Goal: Transaction & Acquisition: Purchase product/service

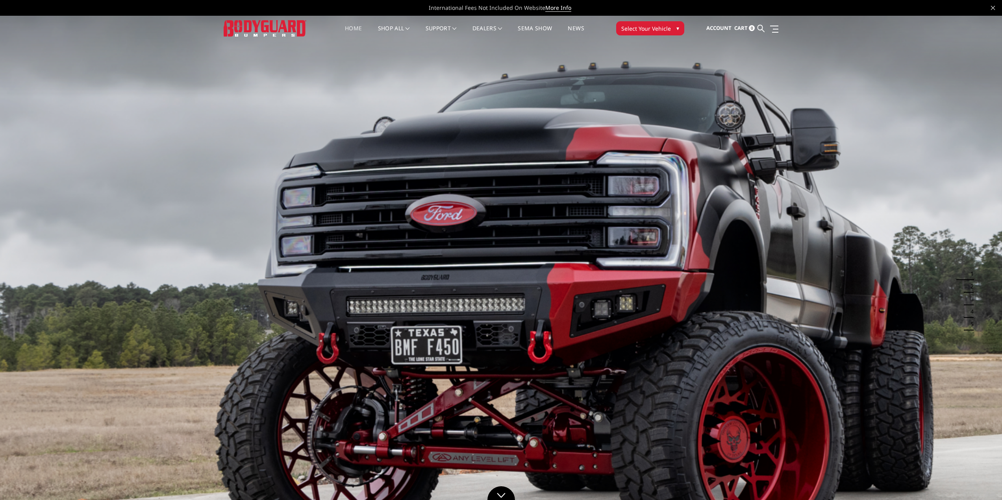
click at [647, 29] on span "Select Your Vehicle" at bounding box center [646, 28] width 50 height 8
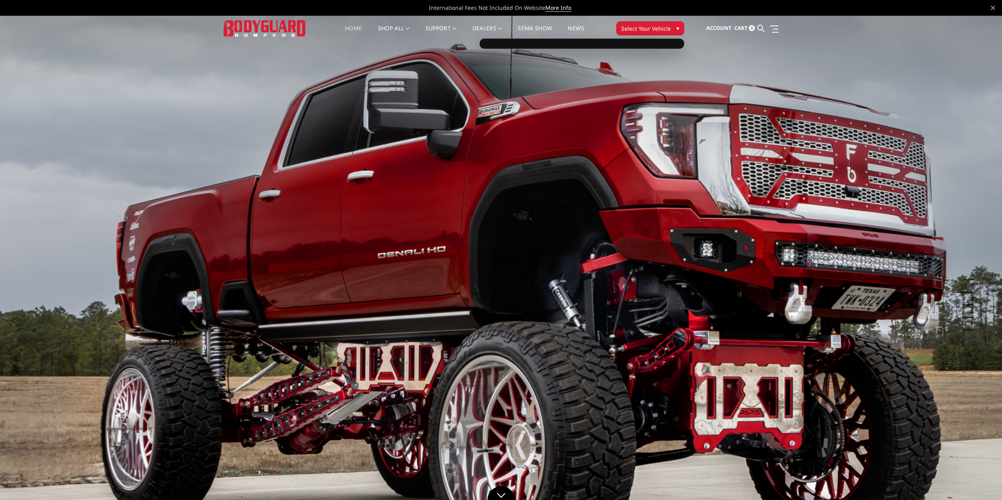
click at [670, 25] on button "Select Your Vehicle ▾" at bounding box center [650, 28] width 68 height 14
click at [676, 25] on span "▾" at bounding box center [677, 28] width 3 height 8
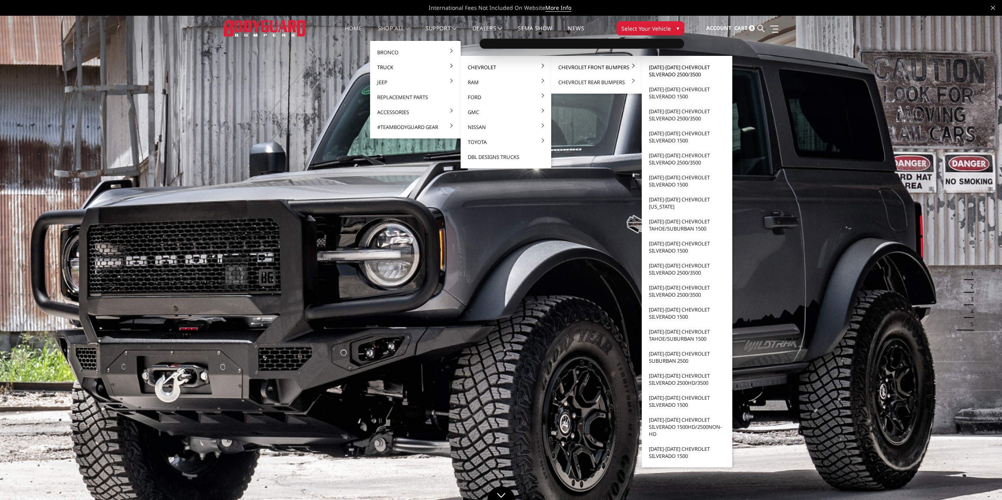
click at [682, 68] on link "[DATE]-[DATE] Chevrolet Silverado 2500/3500" at bounding box center [687, 71] width 84 height 22
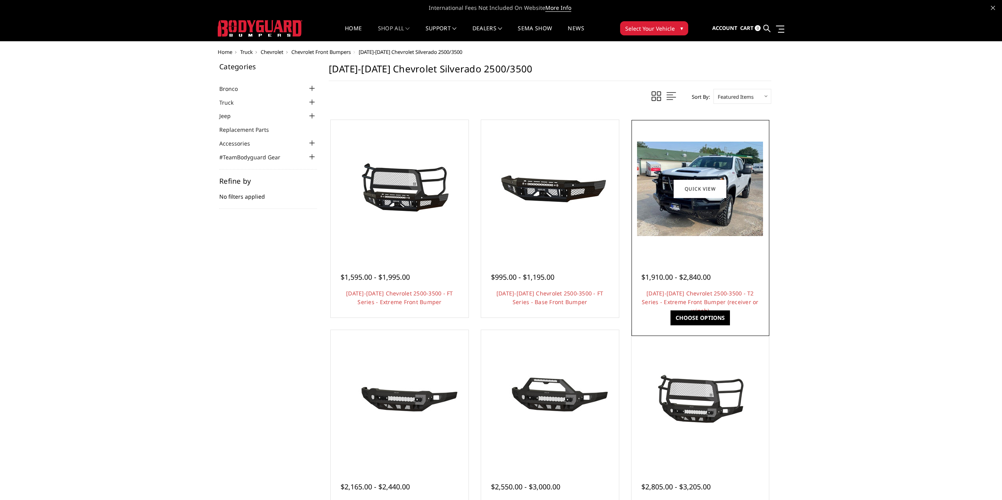
click at [700, 214] on img at bounding box center [700, 189] width 126 height 94
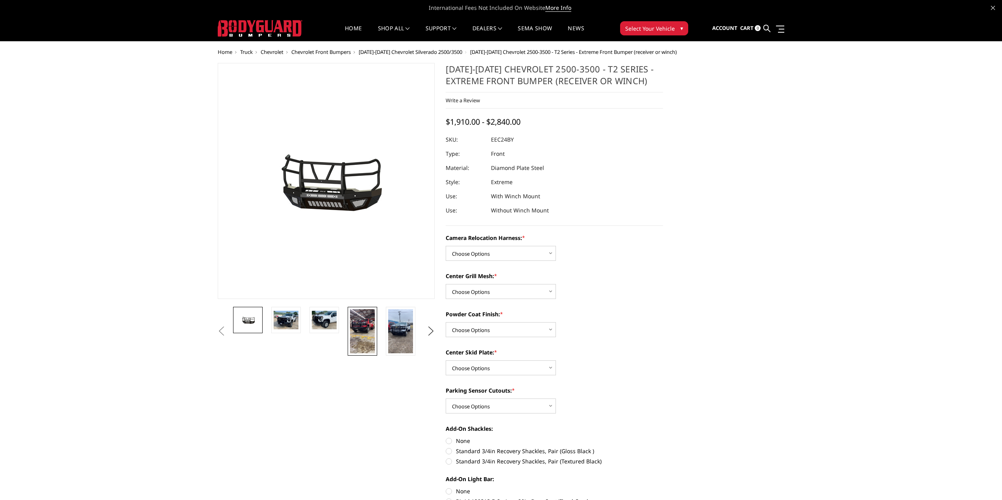
click at [362, 321] on img at bounding box center [362, 331] width 25 height 44
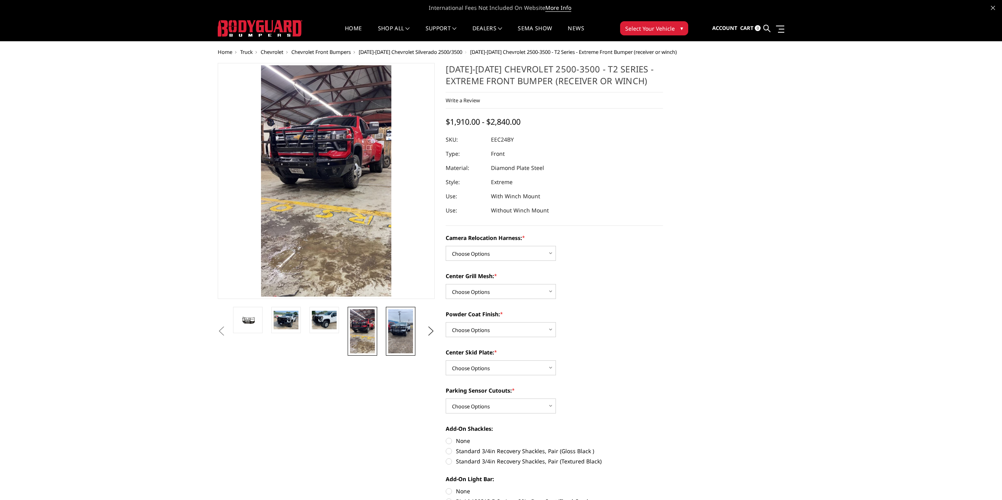
click at [398, 335] on img at bounding box center [400, 331] width 25 height 44
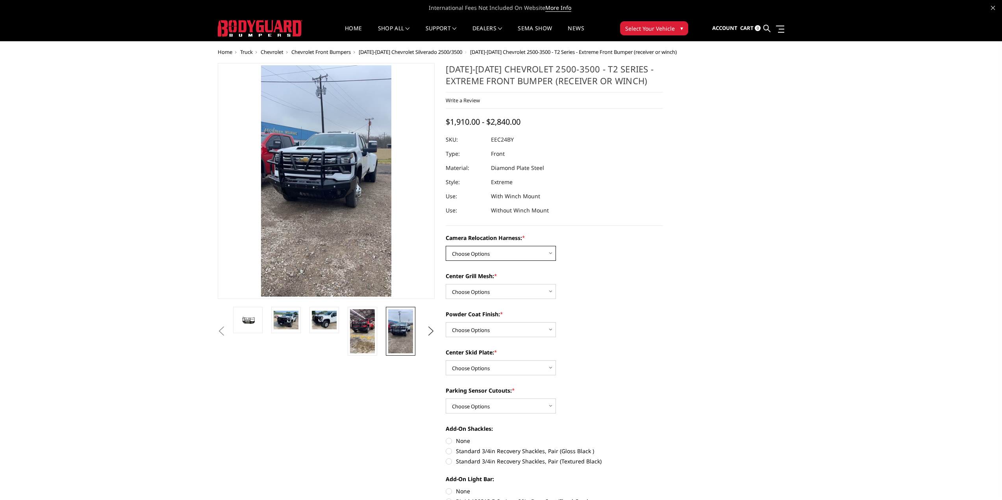
click at [528, 256] on select "Choose Options Without camera harness With camera harness" at bounding box center [501, 253] width 110 height 15
select select "3732"
click at [446, 246] on select "Choose Options Without camera harness With camera harness" at bounding box center [501, 253] width 110 height 15
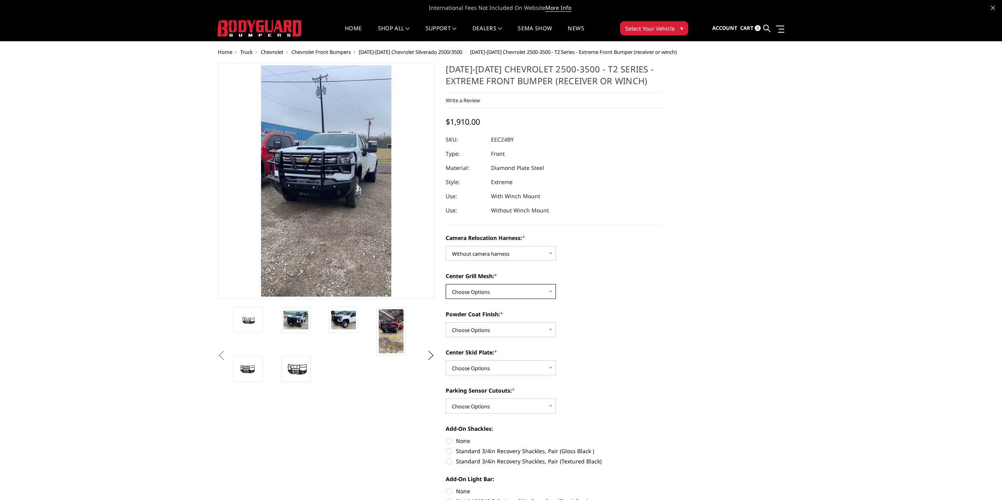
click at [513, 294] on select "Choose Options Without expanded metal With expanded metal" at bounding box center [501, 291] width 110 height 15
click at [446, 284] on select "Choose Options Without expanded metal With expanded metal" at bounding box center [501, 291] width 110 height 15
click at [531, 291] on select "Choose Options Without expanded metal With expanded metal" at bounding box center [501, 291] width 110 height 15
click at [446, 284] on select "Choose Options Without expanded metal With expanded metal" at bounding box center [501, 291] width 110 height 15
click at [519, 291] on select "Choose Options Without expanded metal With expanded metal" at bounding box center [501, 291] width 110 height 15
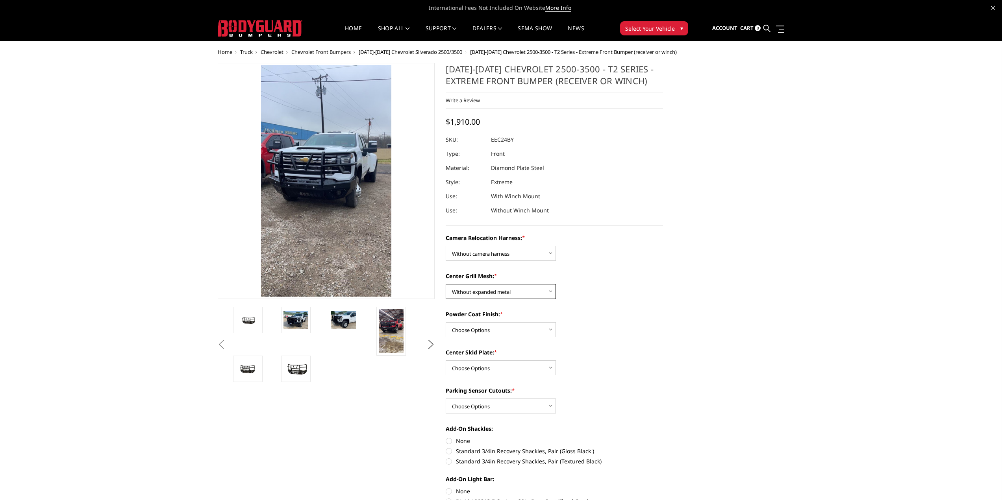
select select "3729"
click at [446, 284] on select "Choose Options Without expanded metal With expanded metal" at bounding box center [501, 291] width 110 height 15
click at [513, 326] on select "Choose Options Textured Black Powder Coat Gloss Black Powder Coat Bare Metal" at bounding box center [501, 329] width 110 height 15
click at [446, 322] on select "Choose Options Textured Black Powder Coat Gloss Black Powder Coat Bare Metal" at bounding box center [501, 329] width 110 height 15
click at [529, 331] on select "Choose Options Textured Black Powder Coat Gloss Black Powder Coat Bare Metal" at bounding box center [501, 329] width 110 height 15
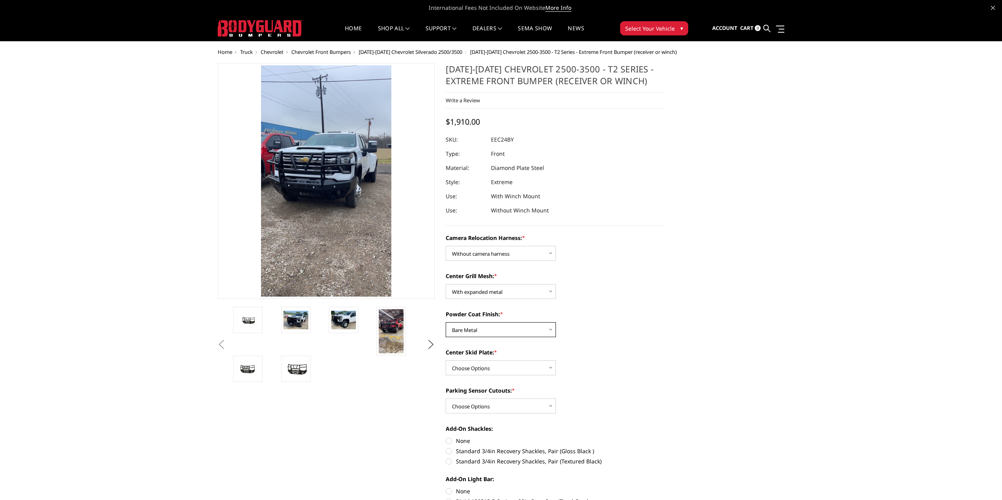
select select "3727"
click at [446, 322] on select "Choose Options Textured Black Powder Coat Gloss Black Powder Coat Bare Metal" at bounding box center [501, 329] width 110 height 15
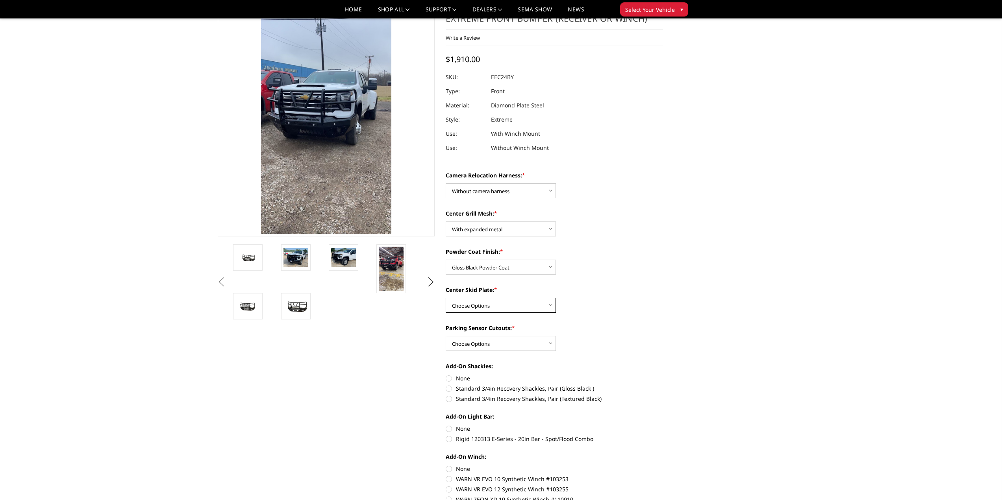
click at [522, 304] on select "Choose Options Winch Mount Skid Plate Standard Skid Plate (included) 2" Receive…" at bounding box center [501, 305] width 110 height 15
select select "3724"
click at [446, 298] on select "Choose Options Winch Mount Skid Plate Standard Skid Plate (included) 2" Receive…" at bounding box center [501, 305] width 110 height 15
click at [529, 341] on select "Choose Options Yes - With Parking Sensor Cutouts" at bounding box center [501, 343] width 110 height 15
select select "3722"
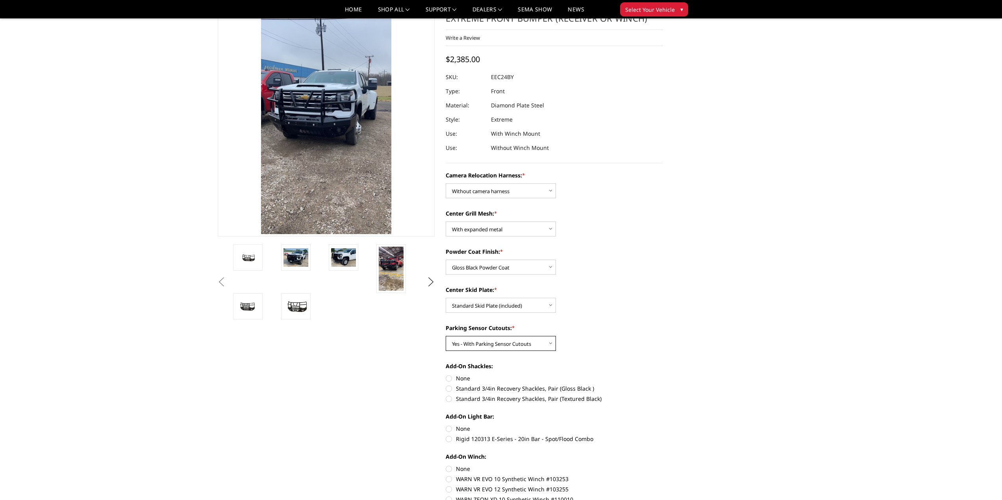
click at [446, 336] on select "Choose Options Yes - With Parking Sensor Cutouts" at bounding box center [501, 343] width 110 height 15
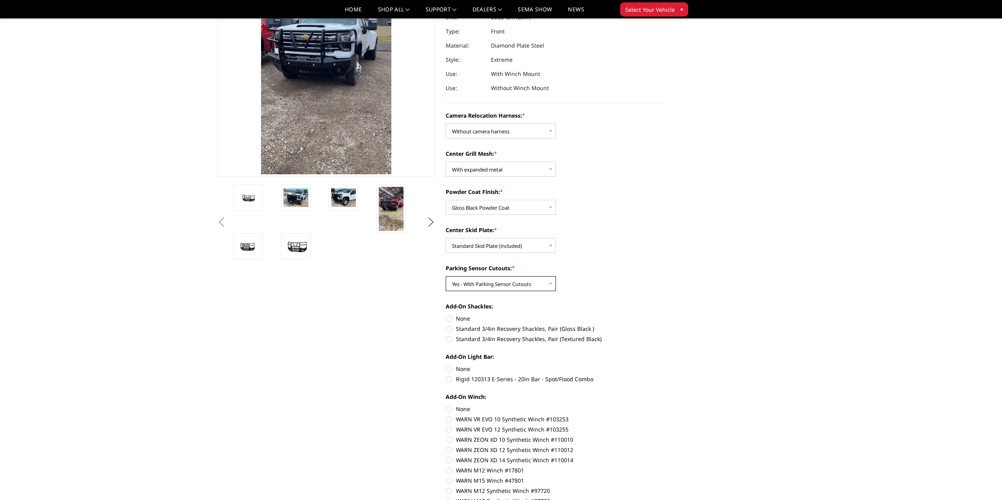
scroll to position [118, 0]
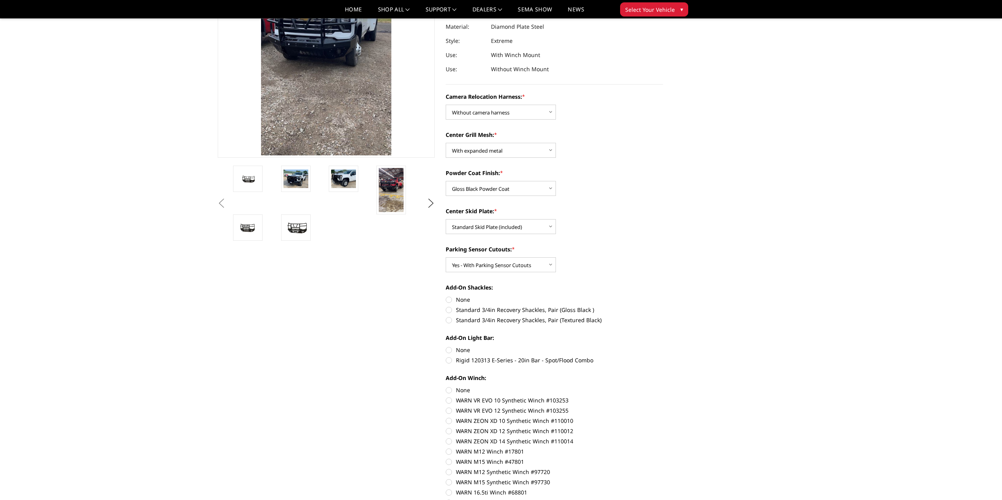
click at [449, 298] on label "None" at bounding box center [554, 300] width 217 height 8
click at [446, 296] on input "None" at bounding box center [446, 296] width 0 height 0
radio input "true"
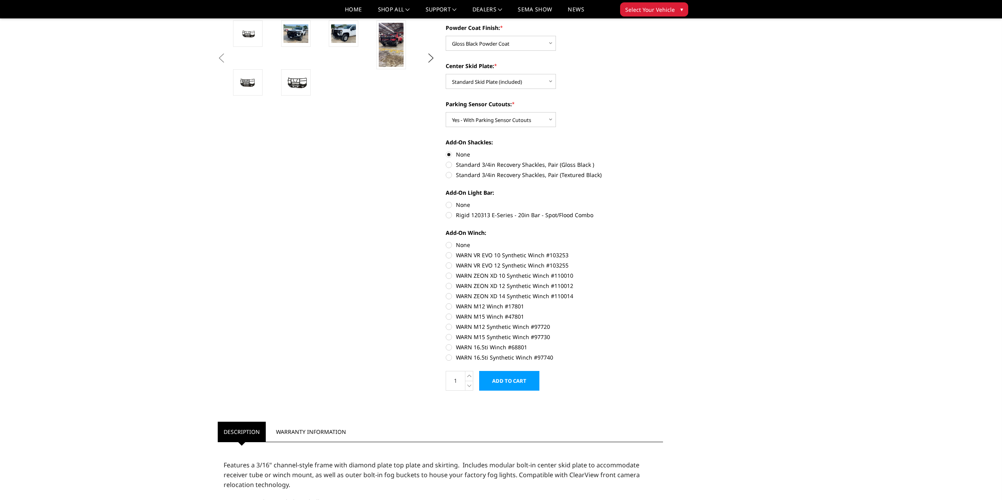
scroll to position [275, 0]
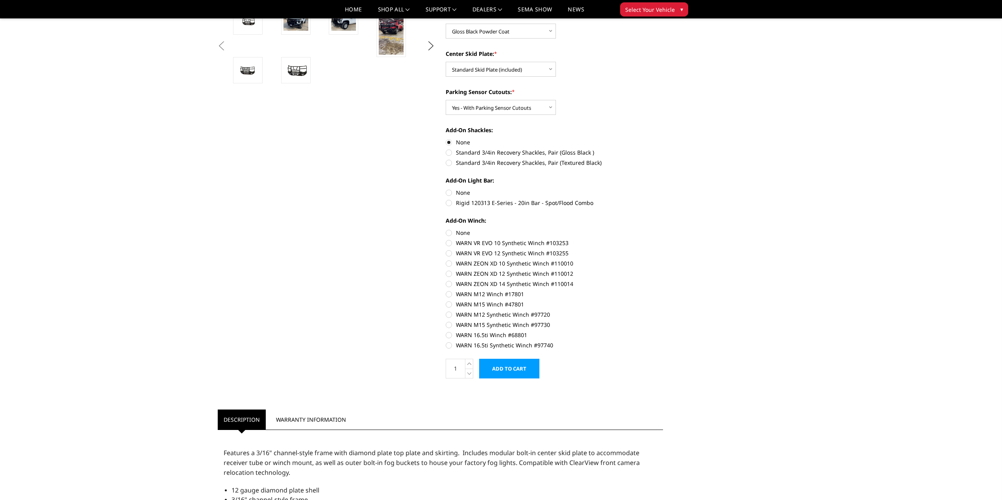
click at [449, 229] on label "None" at bounding box center [554, 233] width 217 height 8
click at [446, 229] on input "None" at bounding box center [446, 229] width 0 height 0
radio input "true"
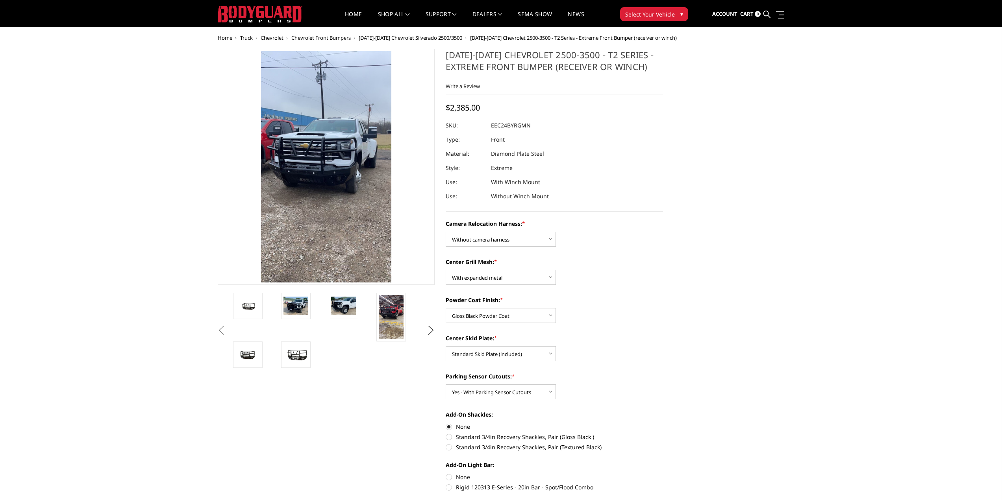
scroll to position [0, 0]
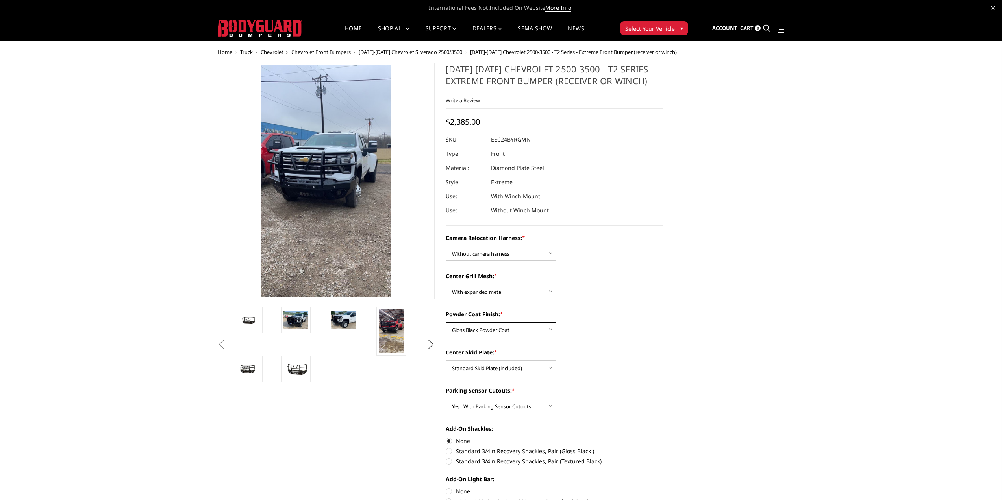
click at [546, 333] on select "Choose Options Textured Black Powder Coat Gloss Black Powder Coat Bare Metal" at bounding box center [501, 329] width 110 height 15
click at [446, 322] on select "Choose Options Textured Black Powder Coat Gloss Black Powder Coat Bare Metal" at bounding box center [501, 329] width 110 height 15
click at [605, 387] on label "Parking Sensor Cutouts: *" at bounding box center [554, 390] width 217 height 8
click at [556, 399] on select "Choose Options Yes - With Parking Sensor Cutouts" at bounding box center [501, 406] width 110 height 15
click at [547, 328] on select "Choose Options Textured Black Powder Coat Gloss Black Powder Coat Bare Metal" at bounding box center [501, 329] width 110 height 15
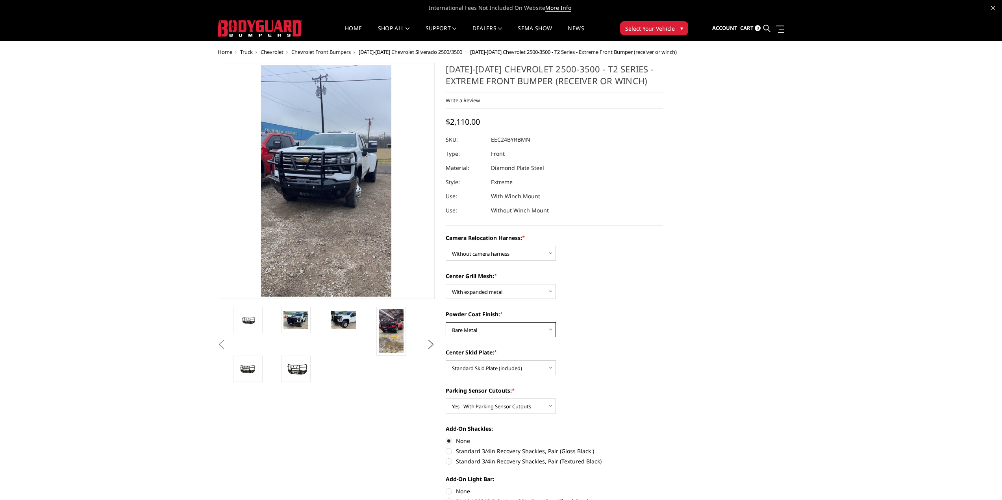
select select "3727"
click at [446, 322] on select "Choose Options Textured Black Powder Coat Gloss Black Powder Coat Bare Metal" at bounding box center [501, 329] width 110 height 15
click at [633, 366] on div "Center Skid Plate: * Choose Options Winch Mount Skid Plate Standard Skid Plate …" at bounding box center [554, 361] width 217 height 27
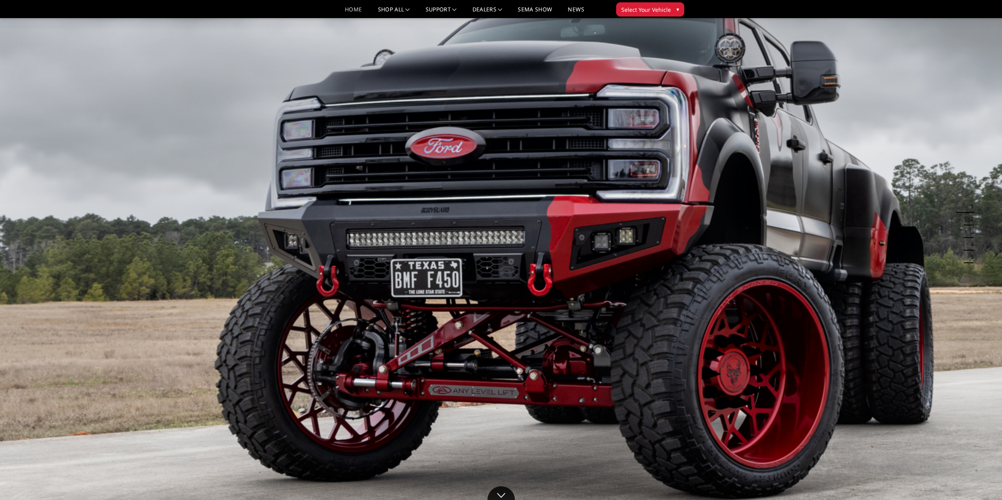
scroll to position [39, 0]
